Goal: Information Seeking & Learning: Learn about a topic

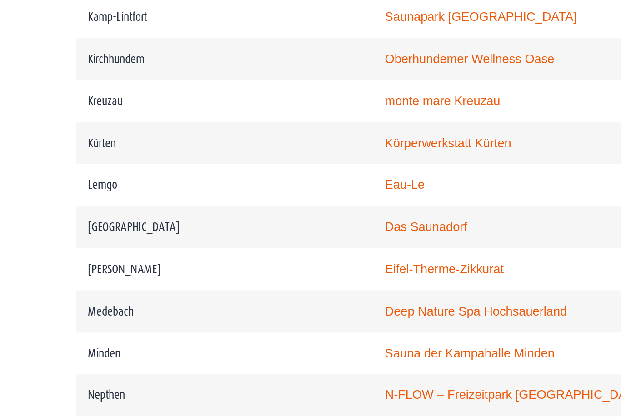
scroll to position [1199, 0]
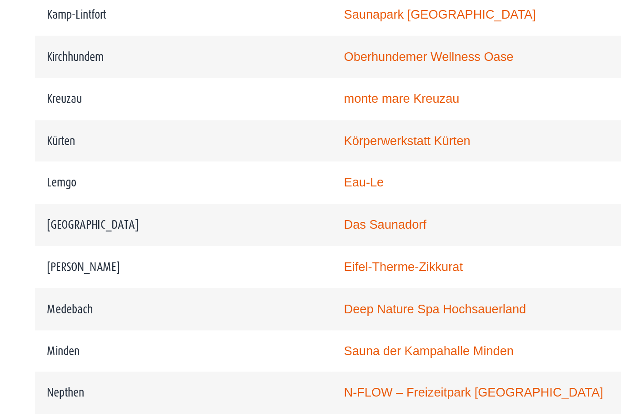
click at [248, 299] on link "Eifel-Therme-Zikkurat" at bounding box center [260, 303] width 69 height 8
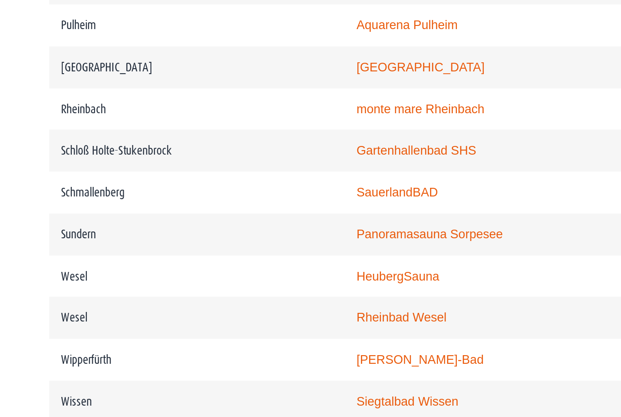
scroll to position [1528, 0]
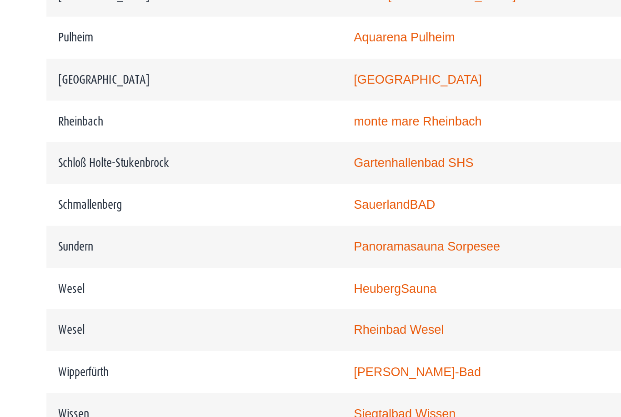
click at [261, 215] on link "monte mare Rheinbach" at bounding box center [263, 219] width 75 height 8
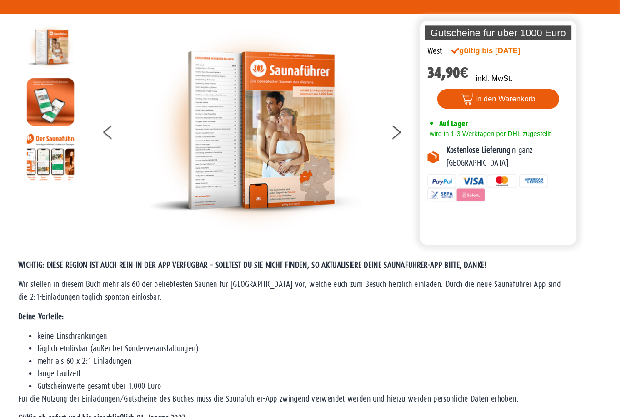
scroll to position [0, 0]
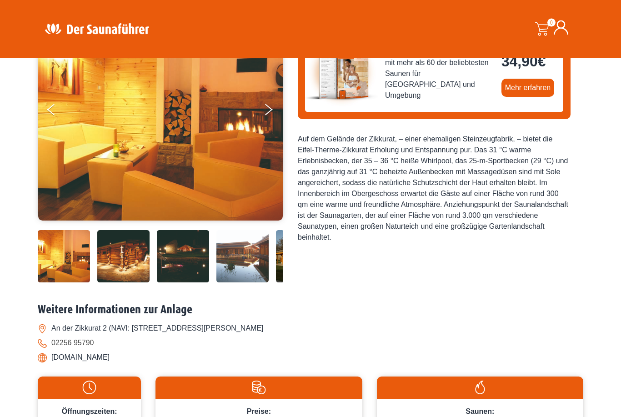
scroll to position [133, 0]
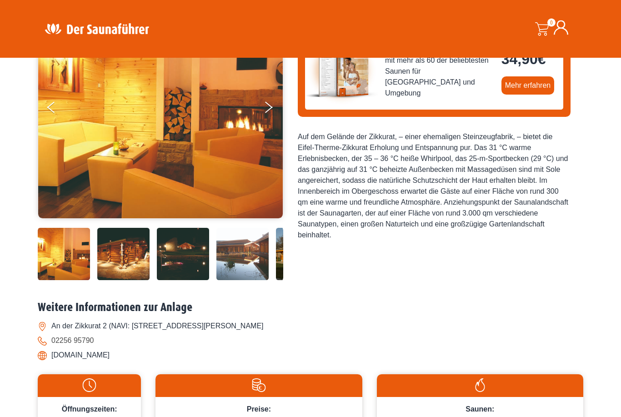
click at [130, 280] on img at bounding box center [123, 254] width 52 height 52
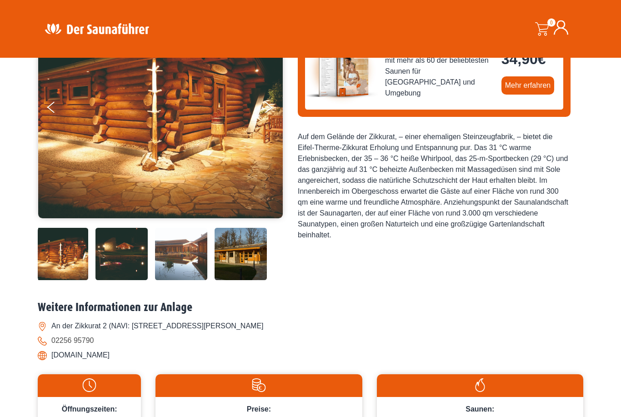
scroll to position [133, 0]
click at [129, 280] on img at bounding box center [121, 254] width 52 height 52
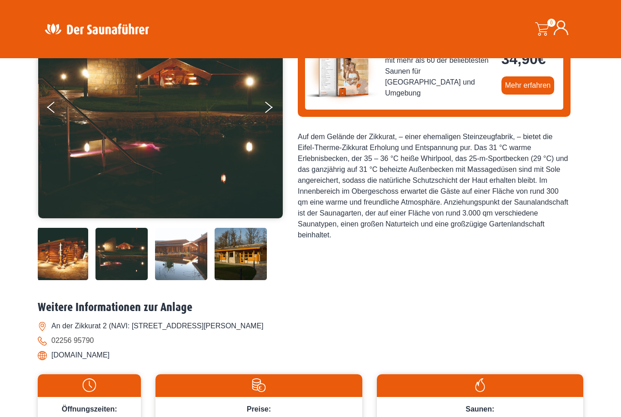
click at [187, 280] on img at bounding box center [181, 254] width 52 height 52
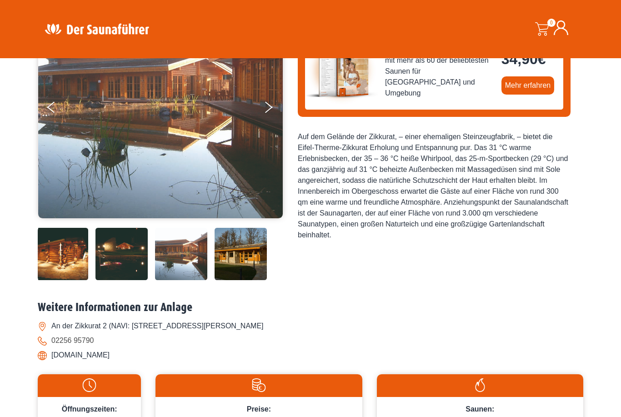
click at [239, 280] on img at bounding box center [241, 254] width 52 height 52
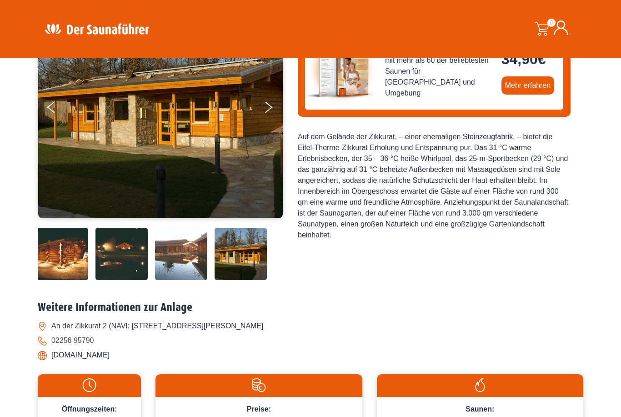
click at [179, 280] on img at bounding box center [181, 254] width 52 height 52
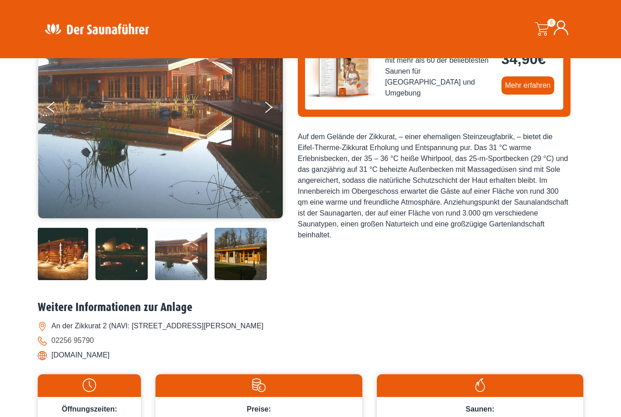
click at [124, 280] on img at bounding box center [121, 254] width 52 height 52
click at [72, 280] on img at bounding box center [62, 254] width 52 height 52
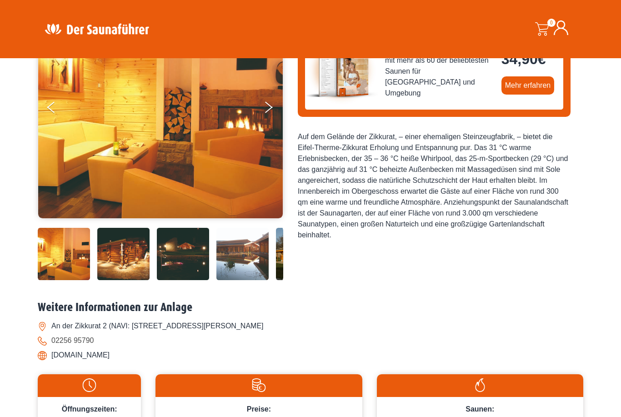
click at [66, 280] on img at bounding box center [64, 254] width 52 height 52
click at [137, 280] on img at bounding box center [123, 254] width 52 height 52
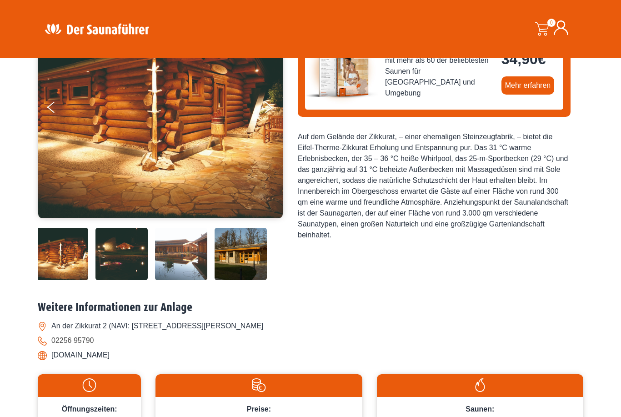
click at [134, 280] on img at bounding box center [121, 254] width 52 height 52
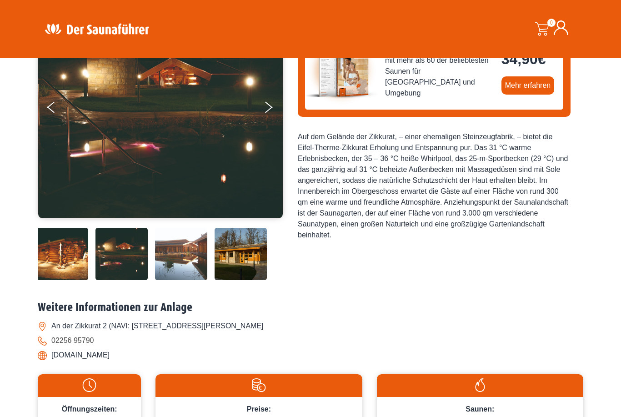
click at [182, 280] on img at bounding box center [181, 254] width 52 height 52
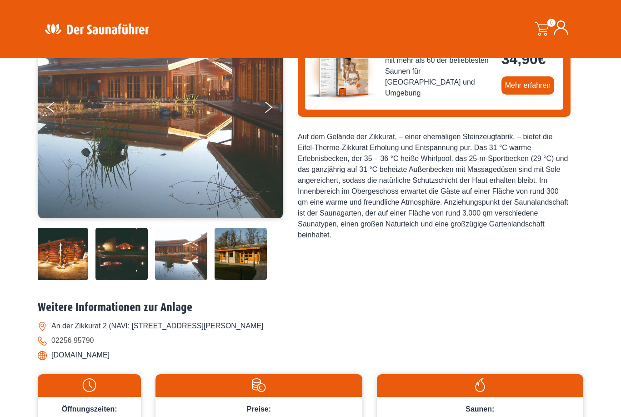
click at [237, 280] on img at bounding box center [241, 254] width 52 height 52
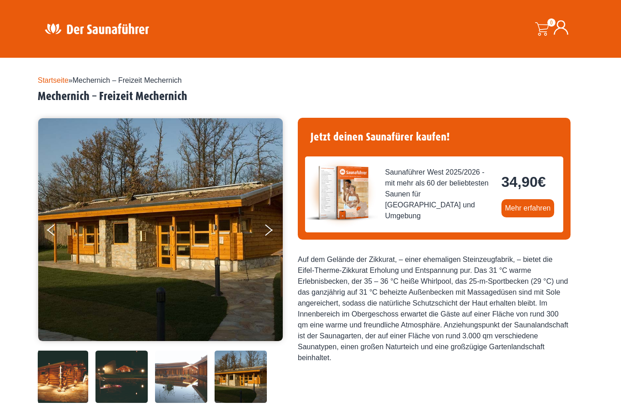
scroll to position [0, 0]
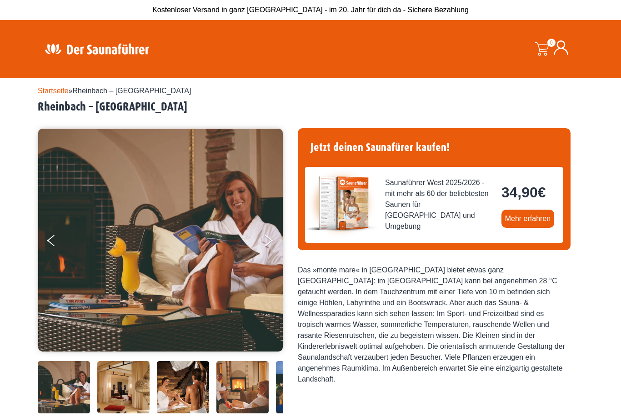
click at [77, 361] on img at bounding box center [64, 361] width 52 height 0
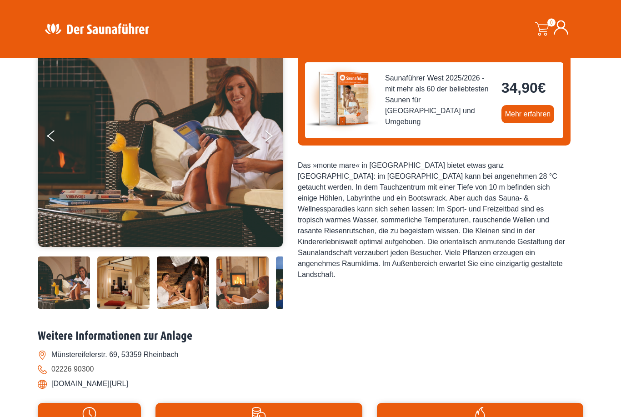
scroll to position [107, 0]
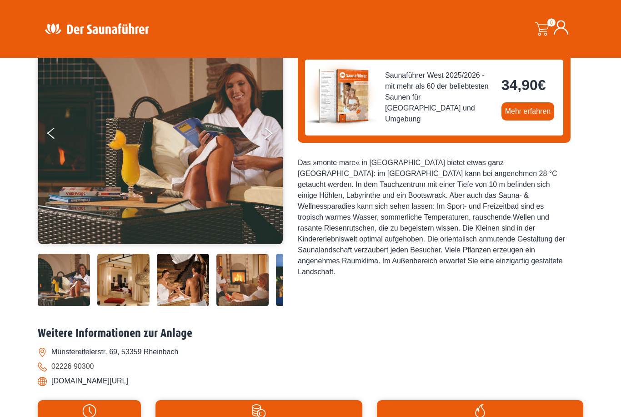
click at [74, 306] on img at bounding box center [64, 280] width 52 height 52
click at [126, 306] on img at bounding box center [123, 280] width 52 height 52
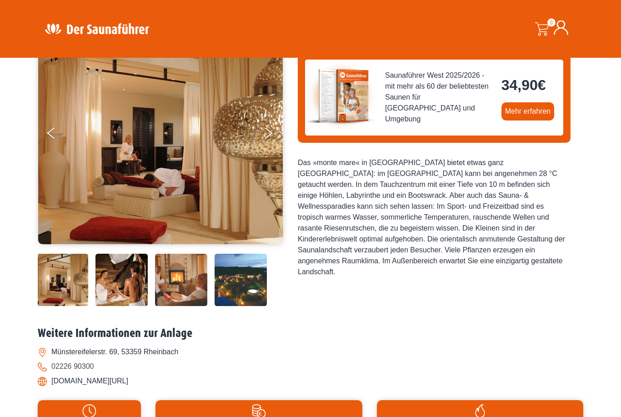
click at [205, 210] on img at bounding box center [160, 133] width 244 height 250
click at [265, 138] on button "Next" at bounding box center [274, 135] width 23 height 23
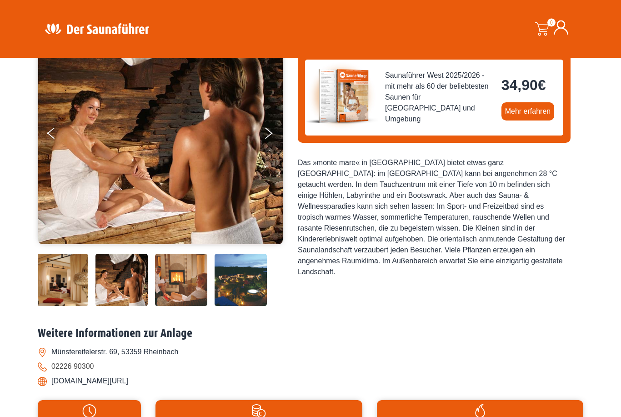
scroll to position [107, 0]
click at [265, 138] on button "Next" at bounding box center [274, 135] width 23 height 23
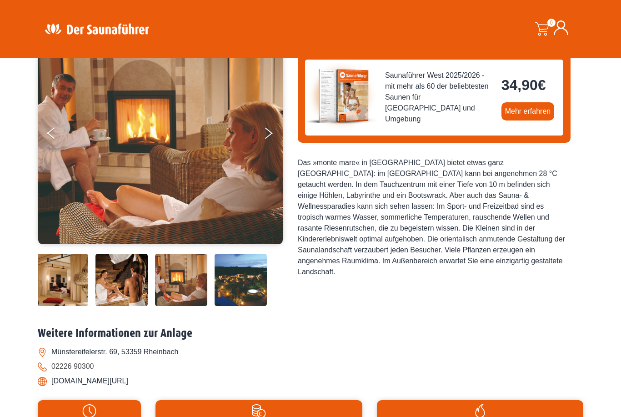
click at [274, 139] on button "Next" at bounding box center [274, 135] width 23 height 23
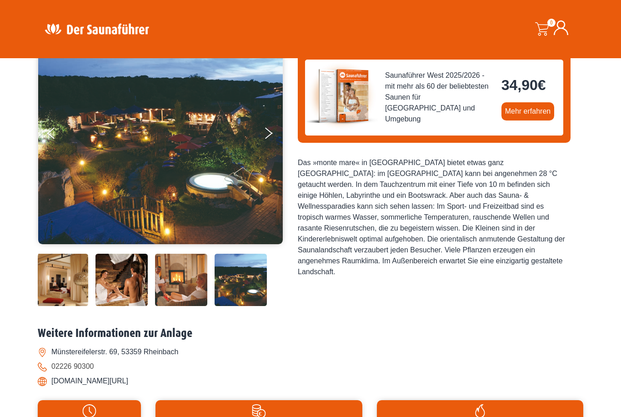
click at [277, 136] on button "Next" at bounding box center [274, 135] width 23 height 23
click at [279, 132] on button "Next" at bounding box center [274, 135] width 23 height 23
click at [278, 134] on button "Next" at bounding box center [274, 135] width 23 height 23
click at [275, 134] on button "Next" at bounding box center [274, 135] width 23 height 23
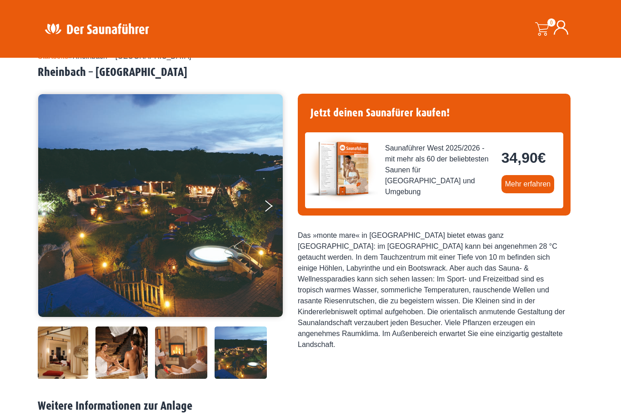
click at [267, 205] on button "Next" at bounding box center [274, 208] width 23 height 23
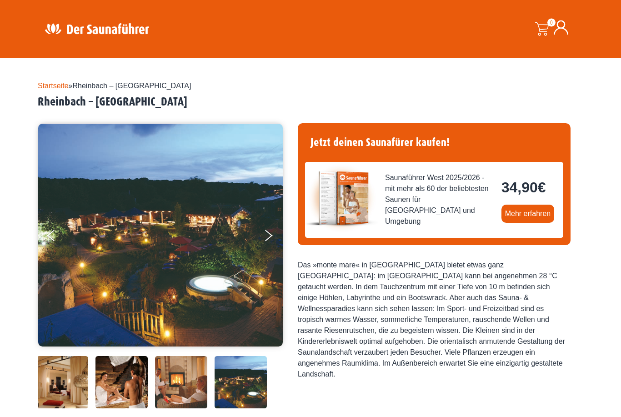
scroll to position [0, 0]
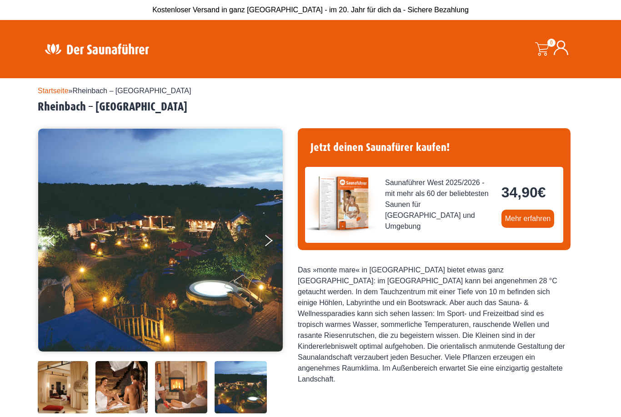
click at [269, 241] on icon "Next" at bounding box center [269, 242] width 8 height 6
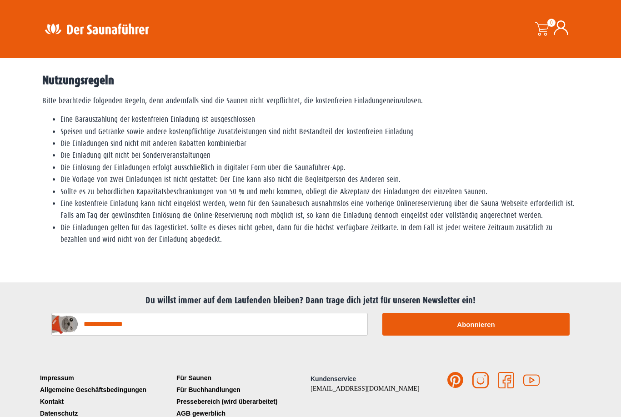
scroll to position [1641, 0]
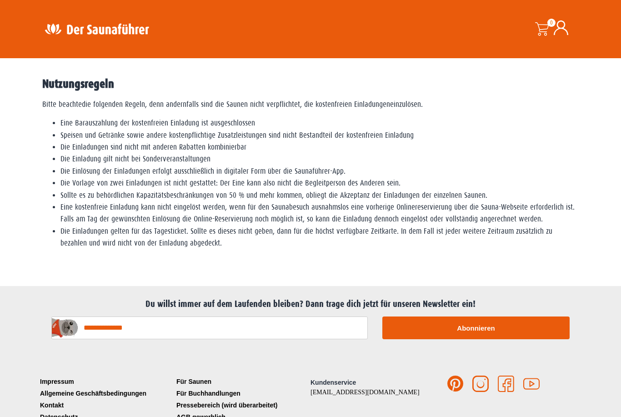
click at [210, 375] on link "Für Saunen" at bounding box center [242, 381] width 136 height 12
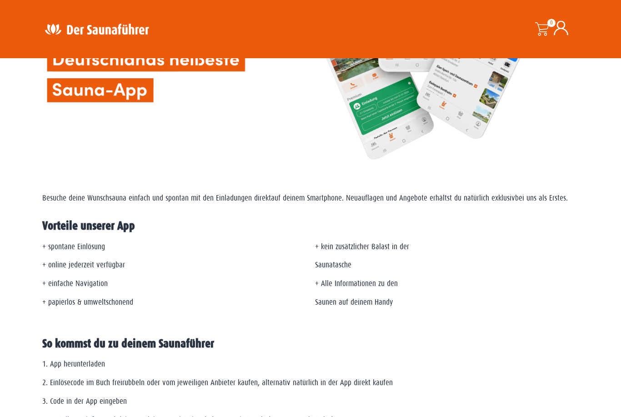
scroll to position [219, 0]
